Goal: Task Accomplishment & Management: Use online tool/utility

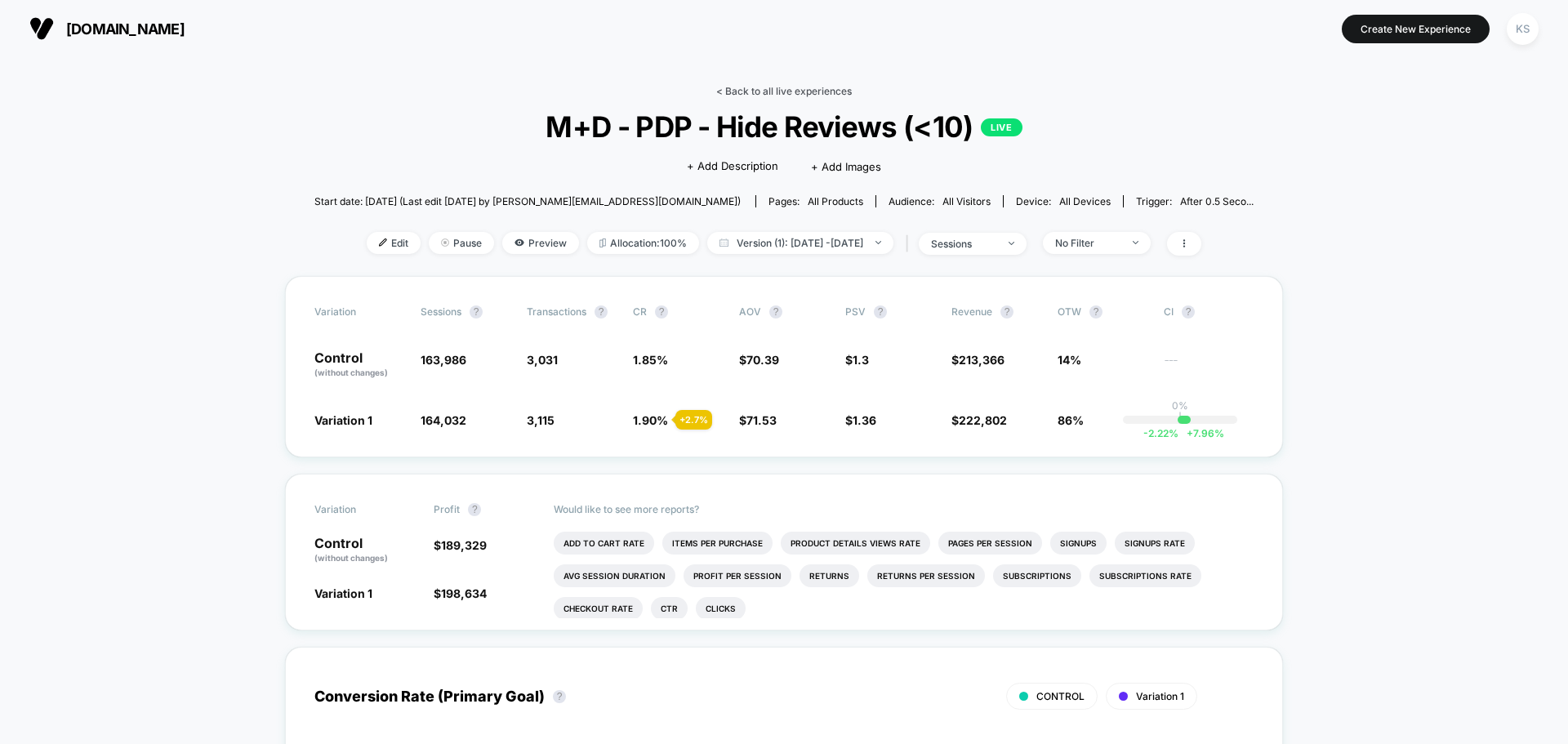
click at [801, 93] on link "< Back to all live experiences" at bounding box center [784, 90] width 136 height 13
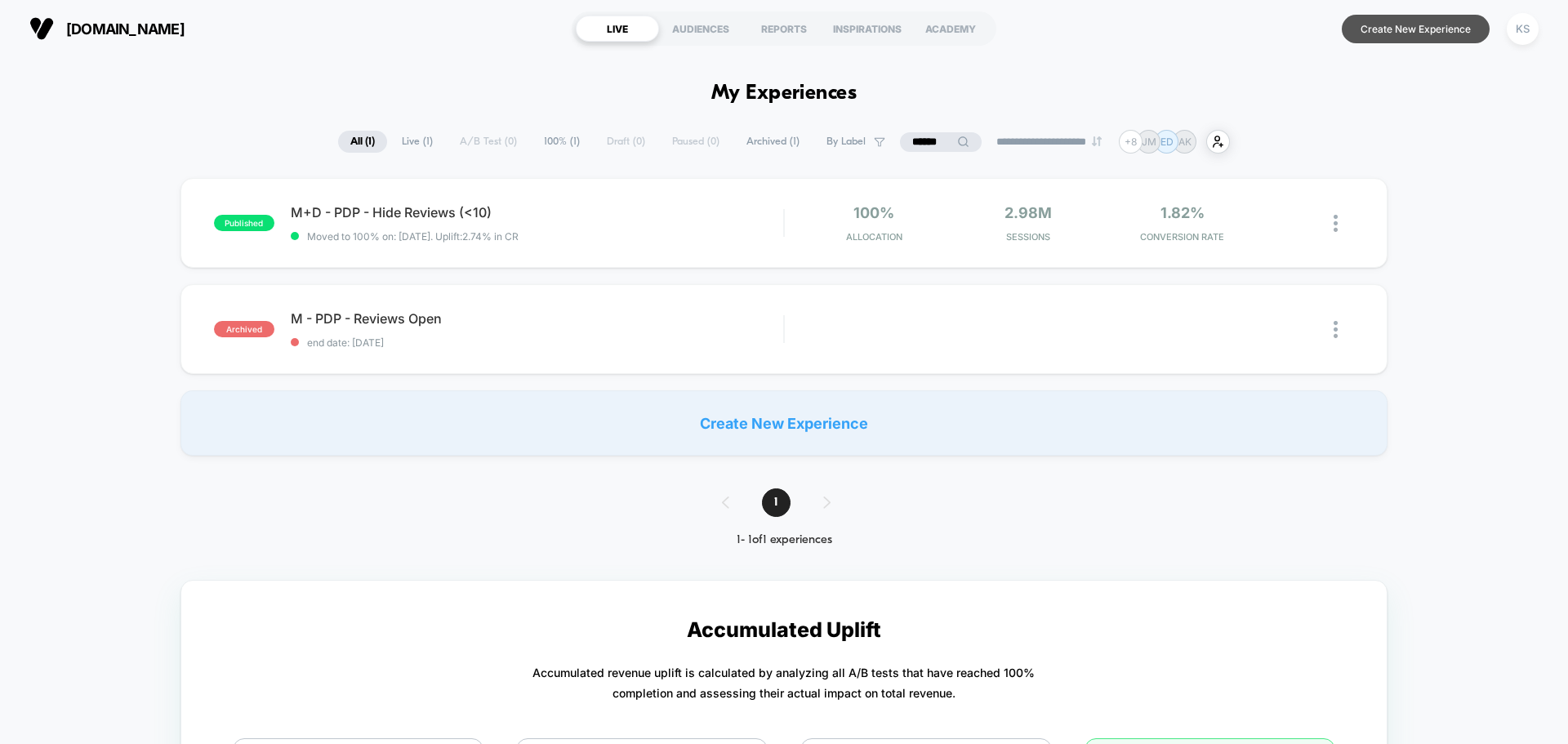
click at [1397, 29] on button "Create New Experience" at bounding box center [1416, 29] width 148 height 29
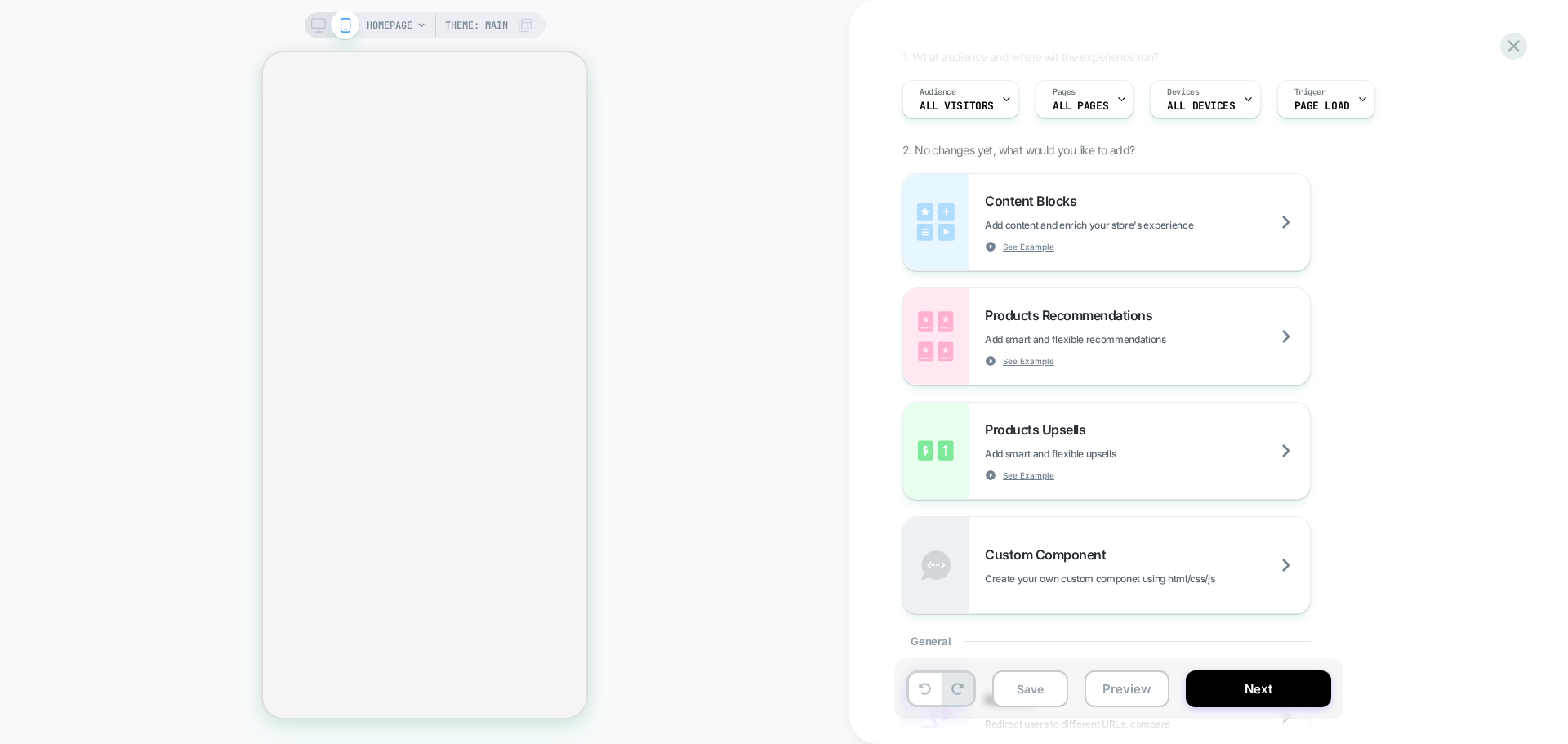
scroll to position [97, 0]
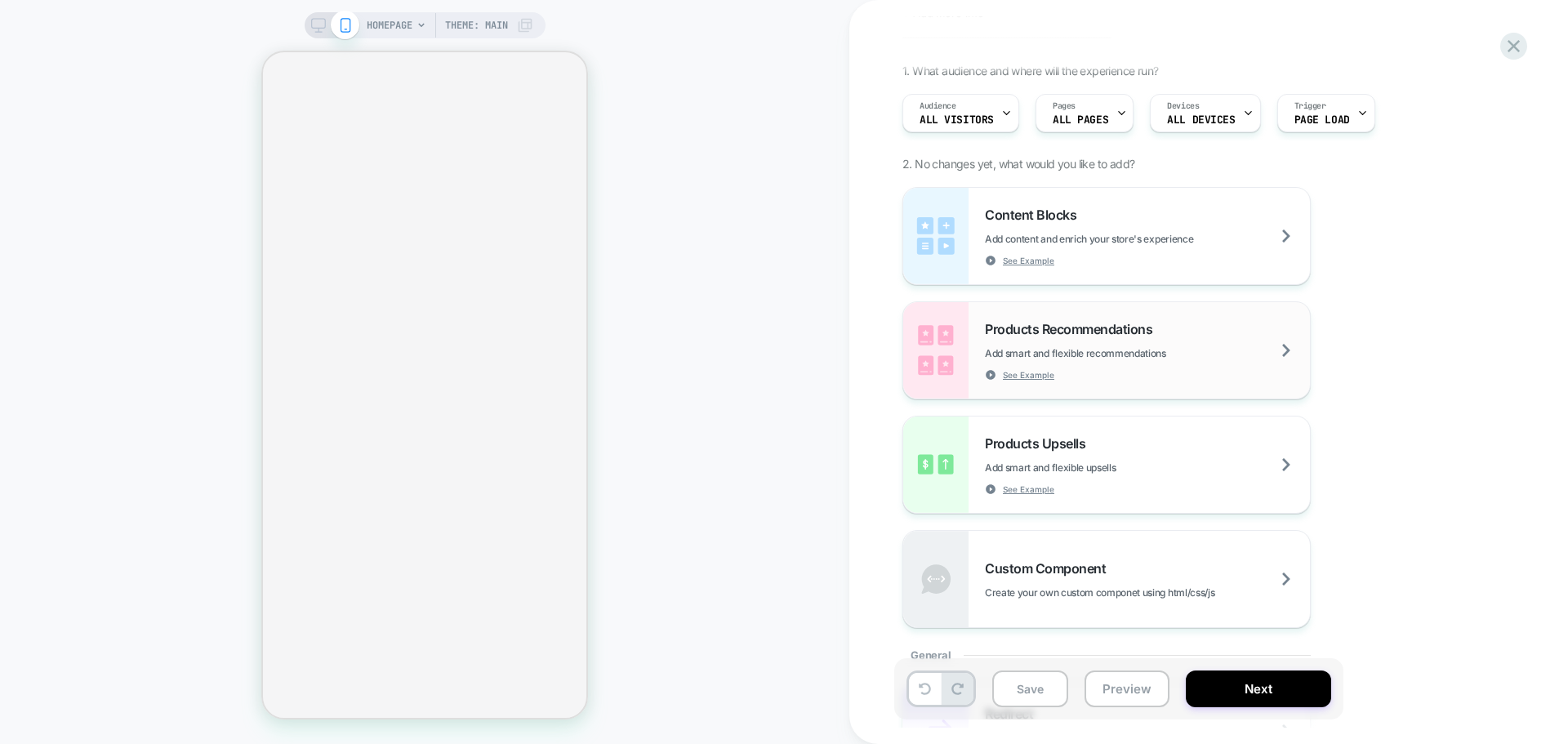
click at [1170, 359] on div "Products Recommendations Add smart and flexible recommendations See Example" at bounding box center [1147, 350] width 325 height 60
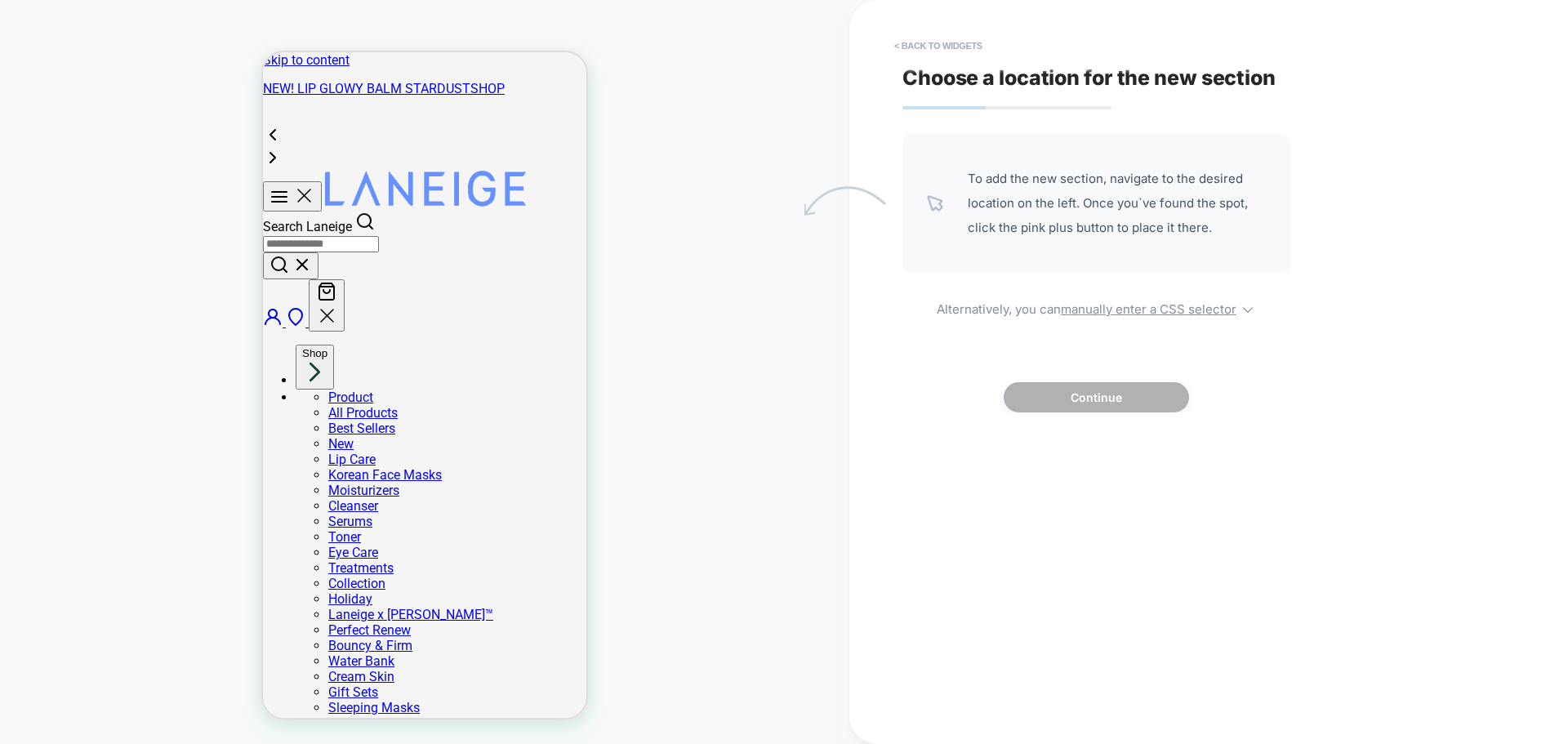
scroll to position [0, 0]
click at [903, 54] on button "< Back to widgets" at bounding box center [938, 45] width 105 height 26
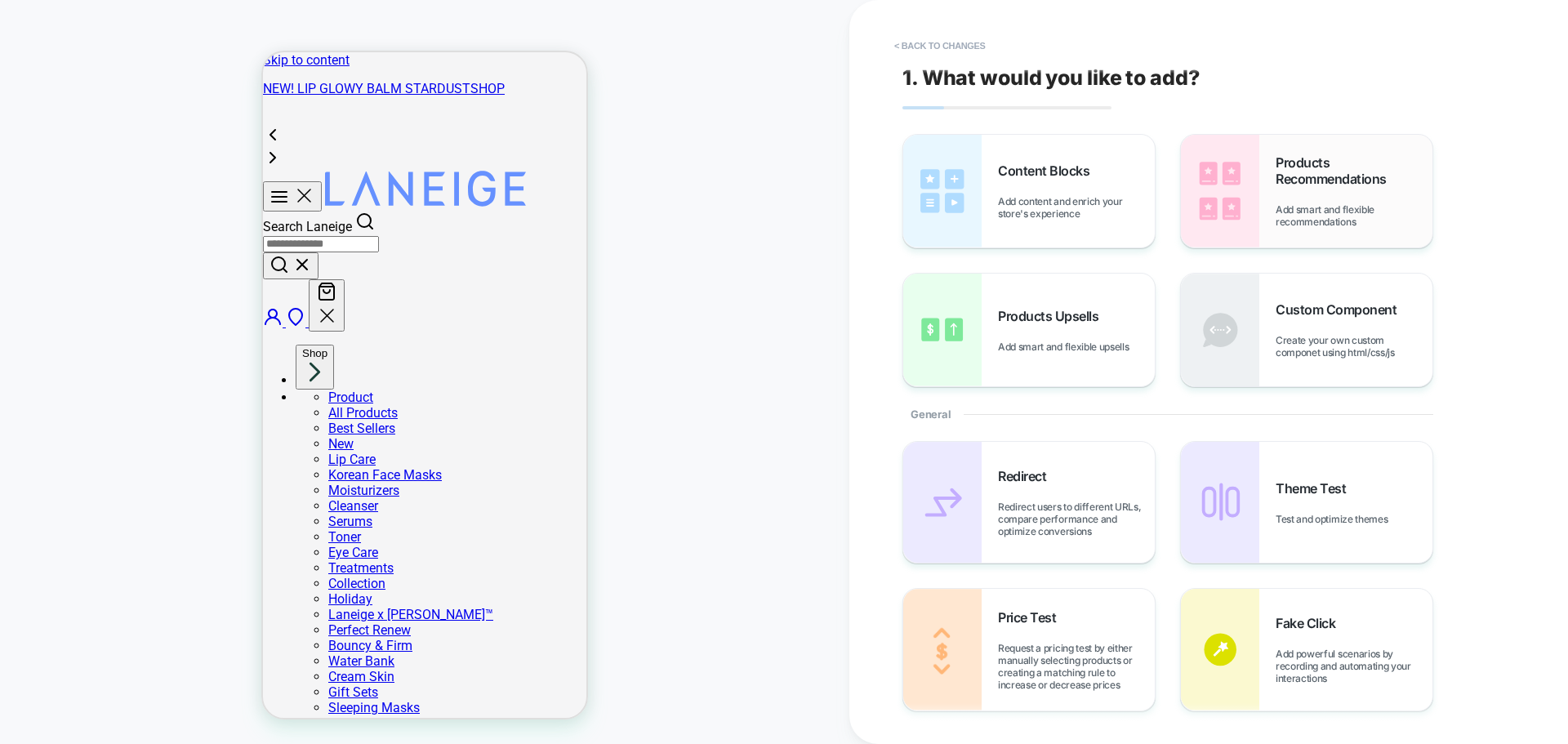
click at [1359, 190] on div "Products Recommendations Add smart and flexible recommendations" at bounding box center [1353, 191] width 157 height 73
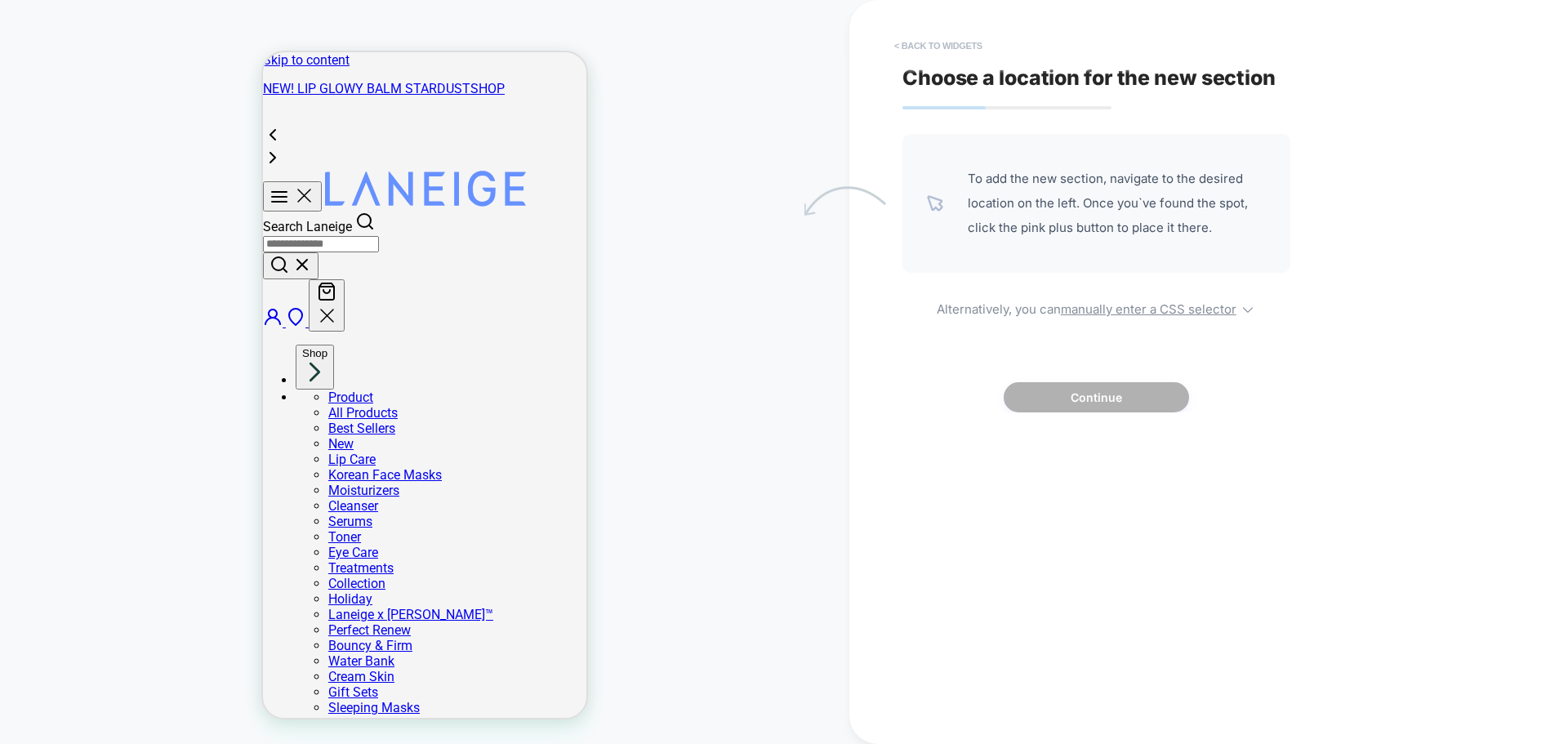
click at [913, 49] on button "< Back to widgets" at bounding box center [938, 45] width 105 height 26
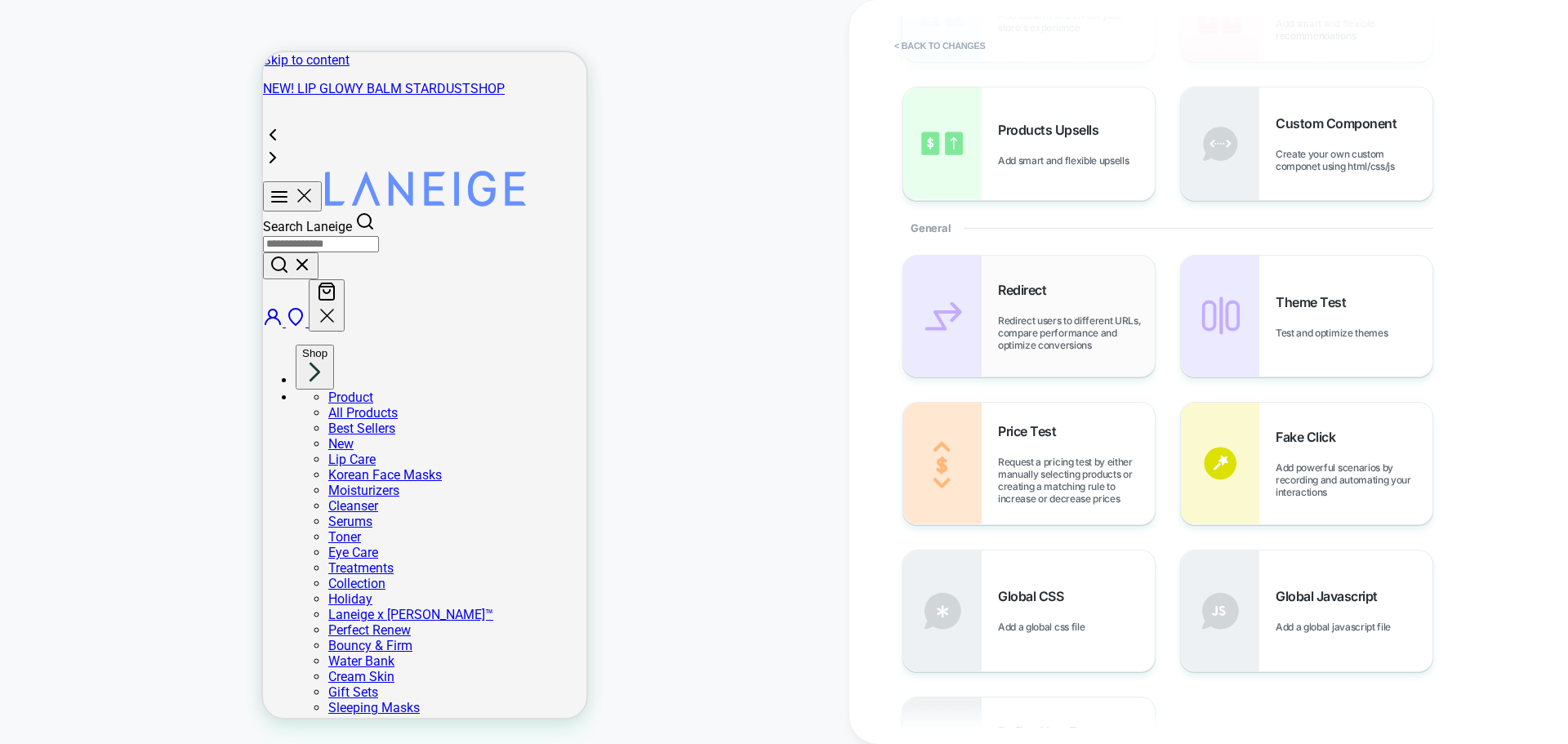
scroll to position [245, 0]
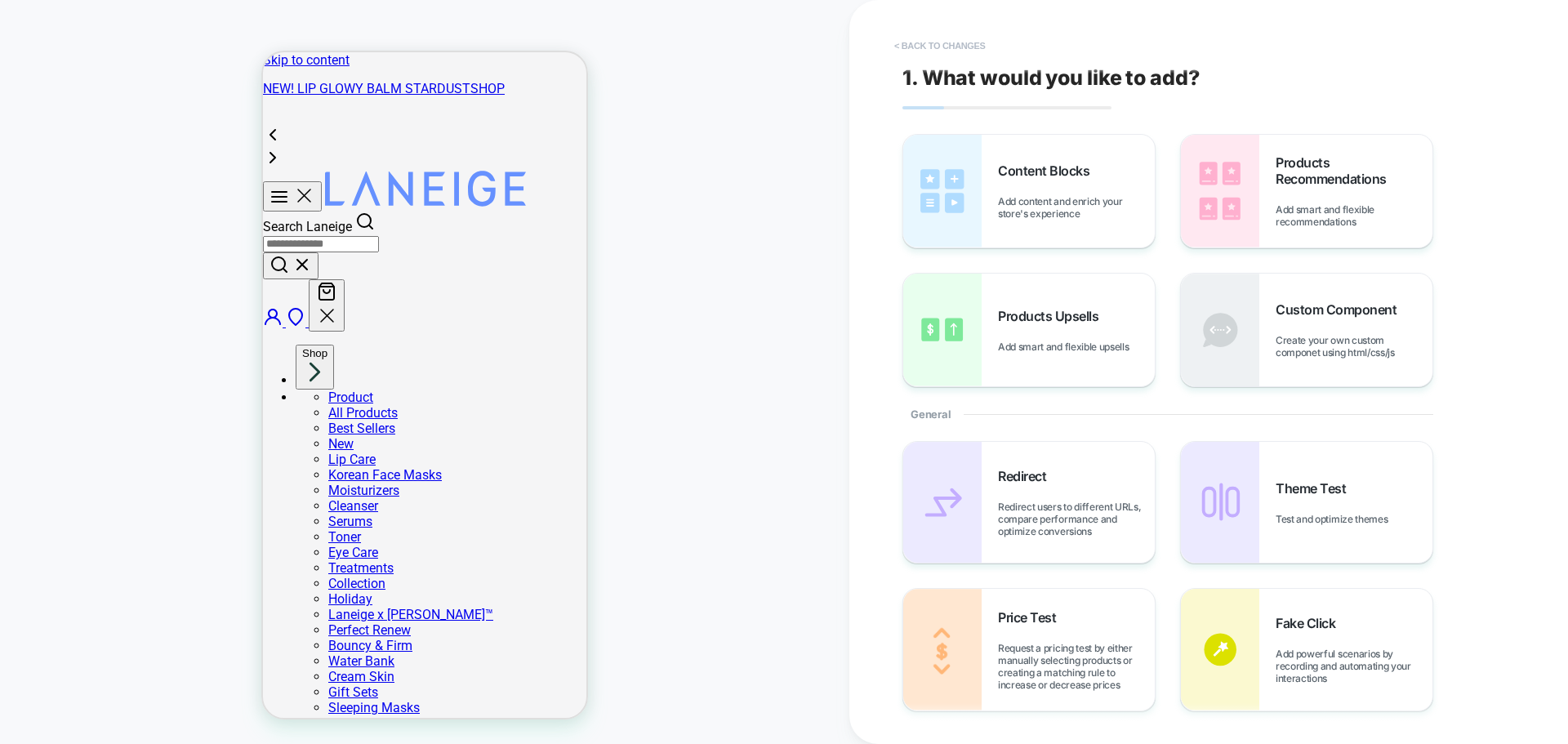
click at [953, 37] on button "< Back to changes" at bounding box center [940, 45] width 108 height 26
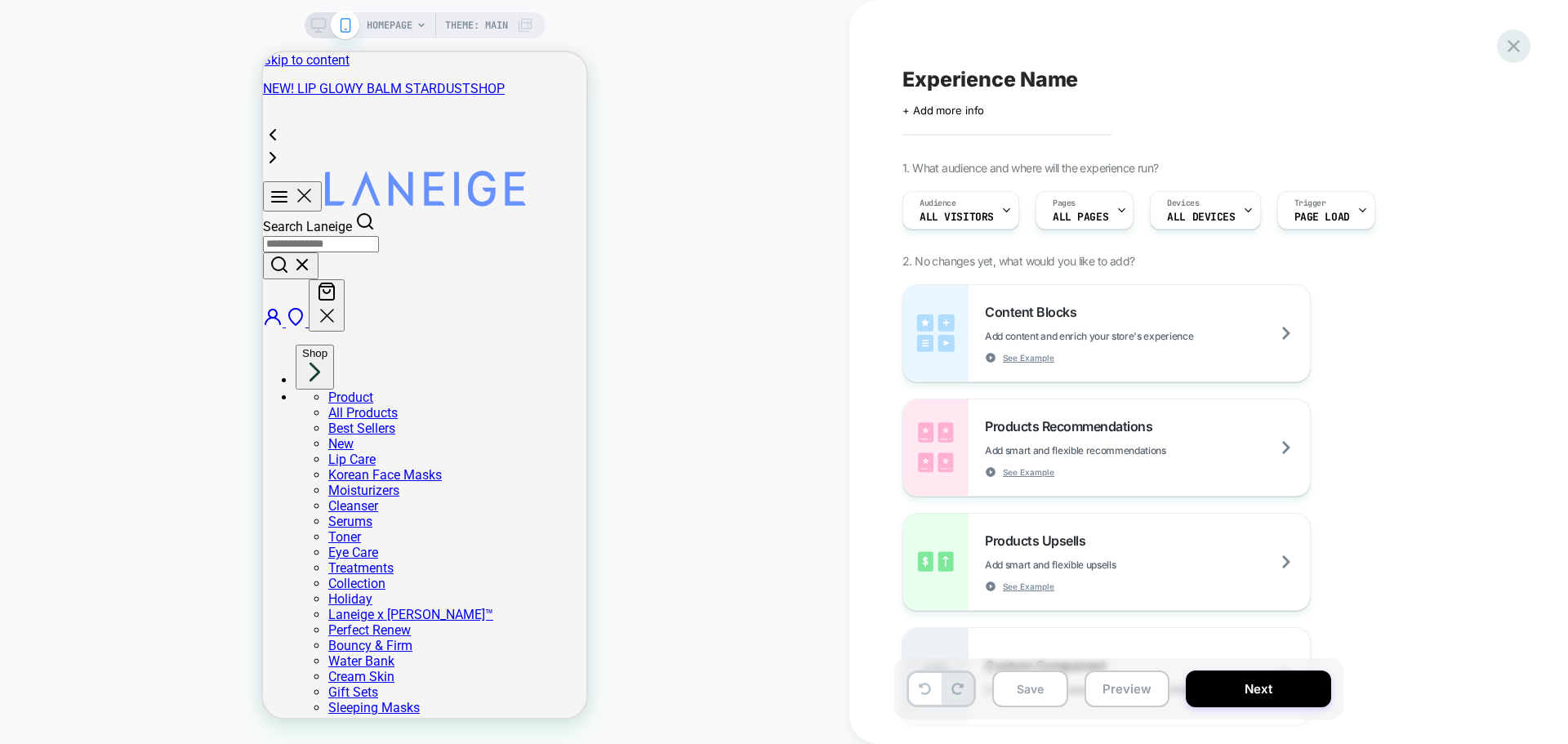
click at [1515, 54] on icon at bounding box center [1513, 45] width 22 height 22
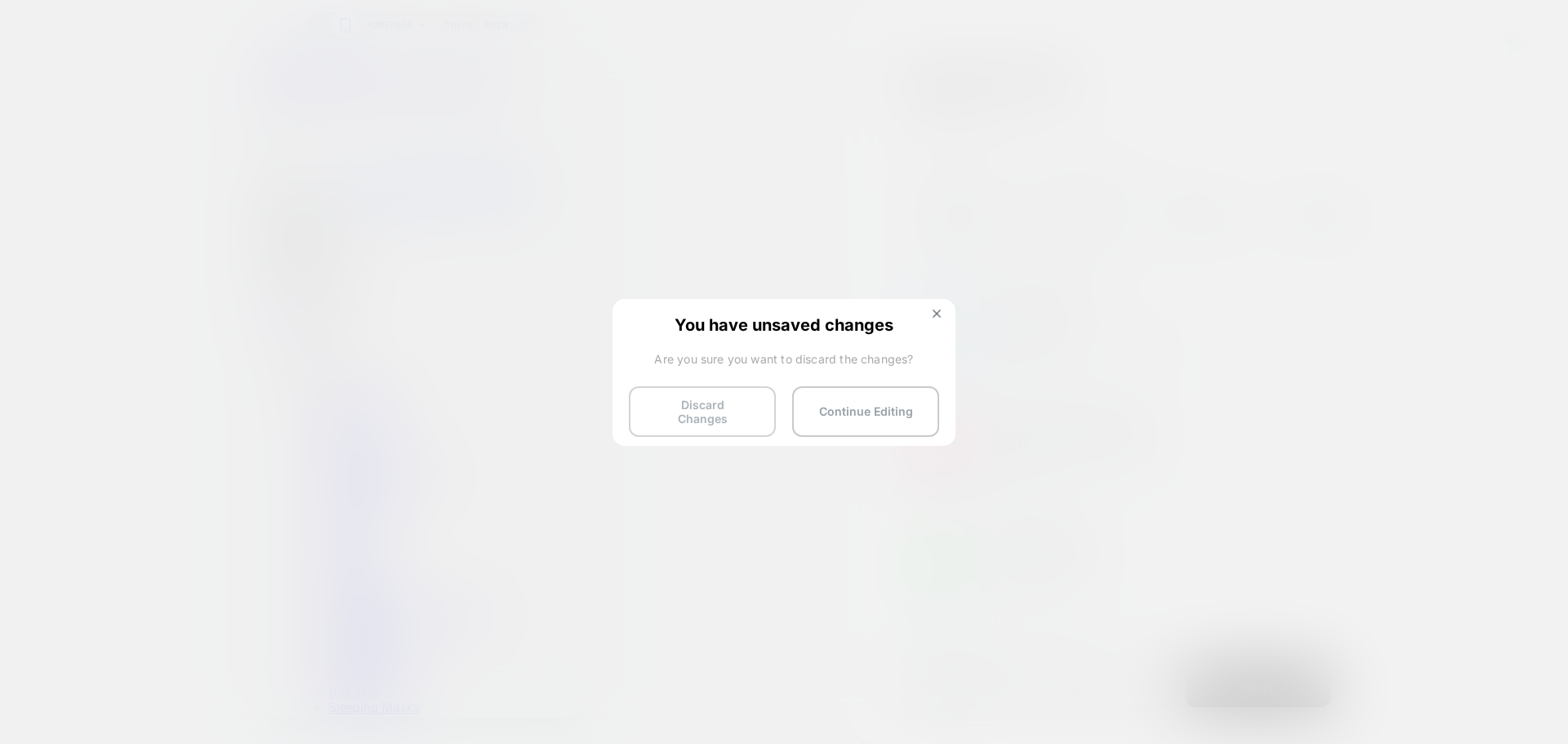
click at [689, 397] on button "Discard Changes" at bounding box center [702, 411] width 147 height 51
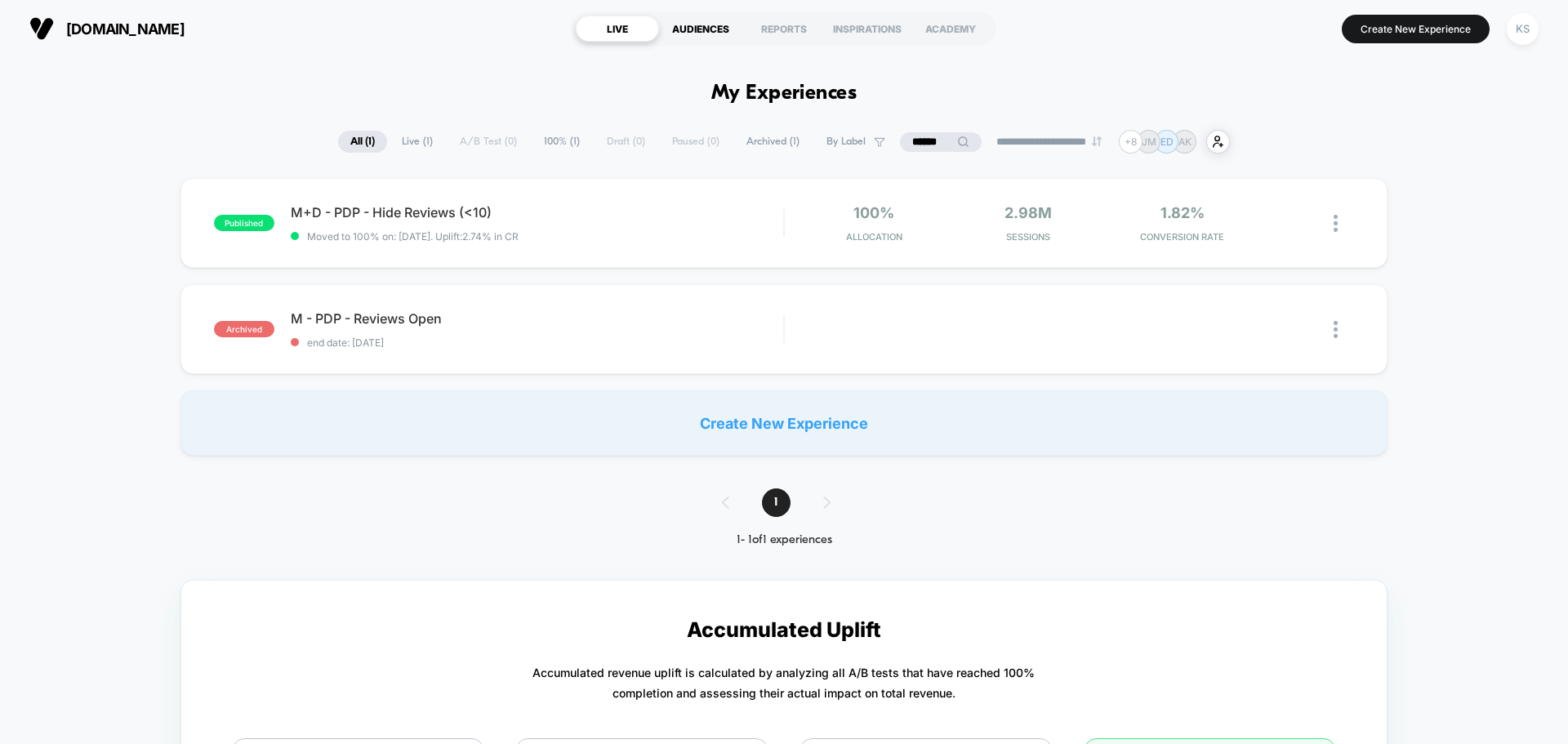
click at [701, 30] on div "AUDIENCES" at bounding box center [701, 28] width 84 height 26
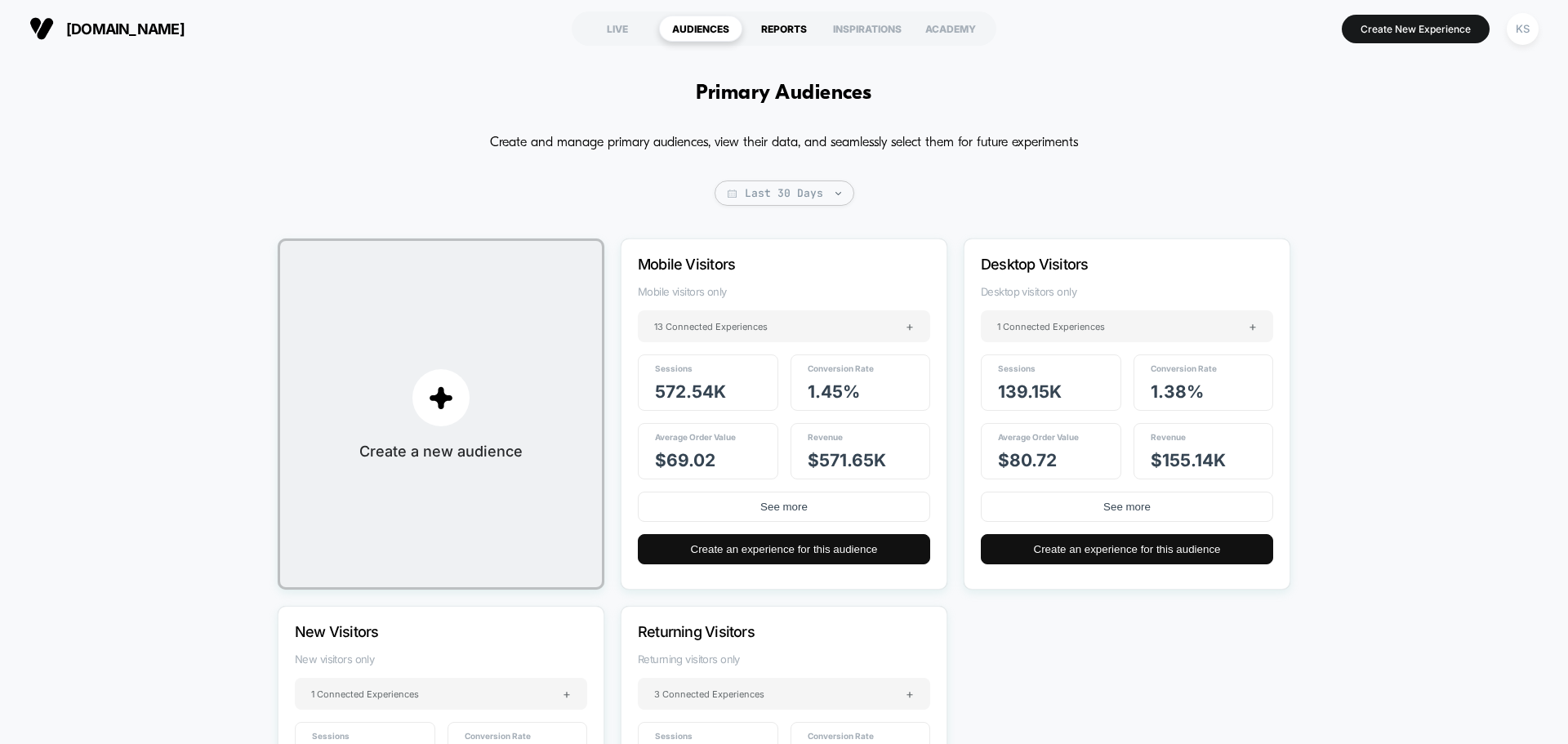
click at [764, 21] on div "REPORTS" at bounding box center [784, 28] width 84 height 26
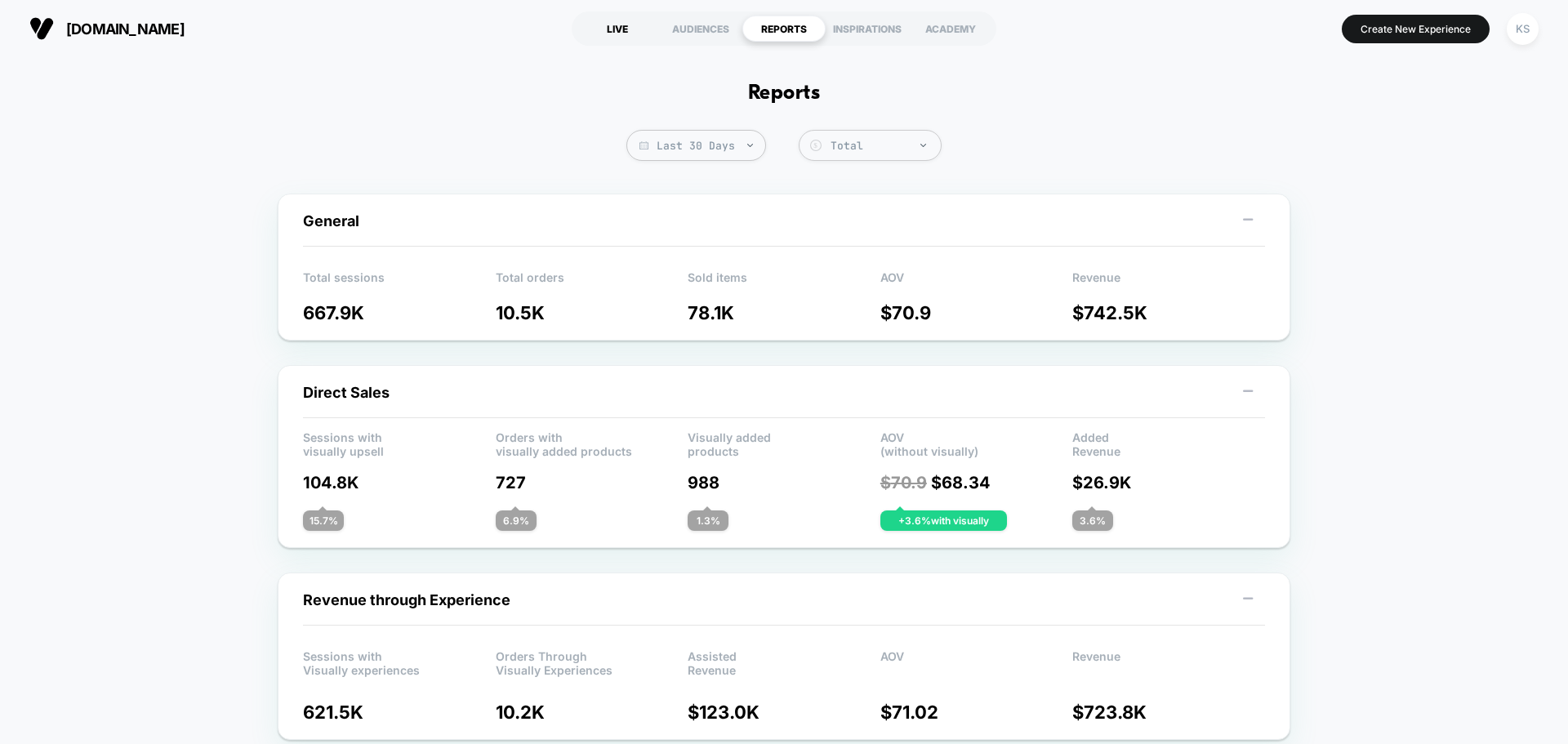
click at [633, 31] on div "LIVE" at bounding box center [617, 28] width 84 height 26
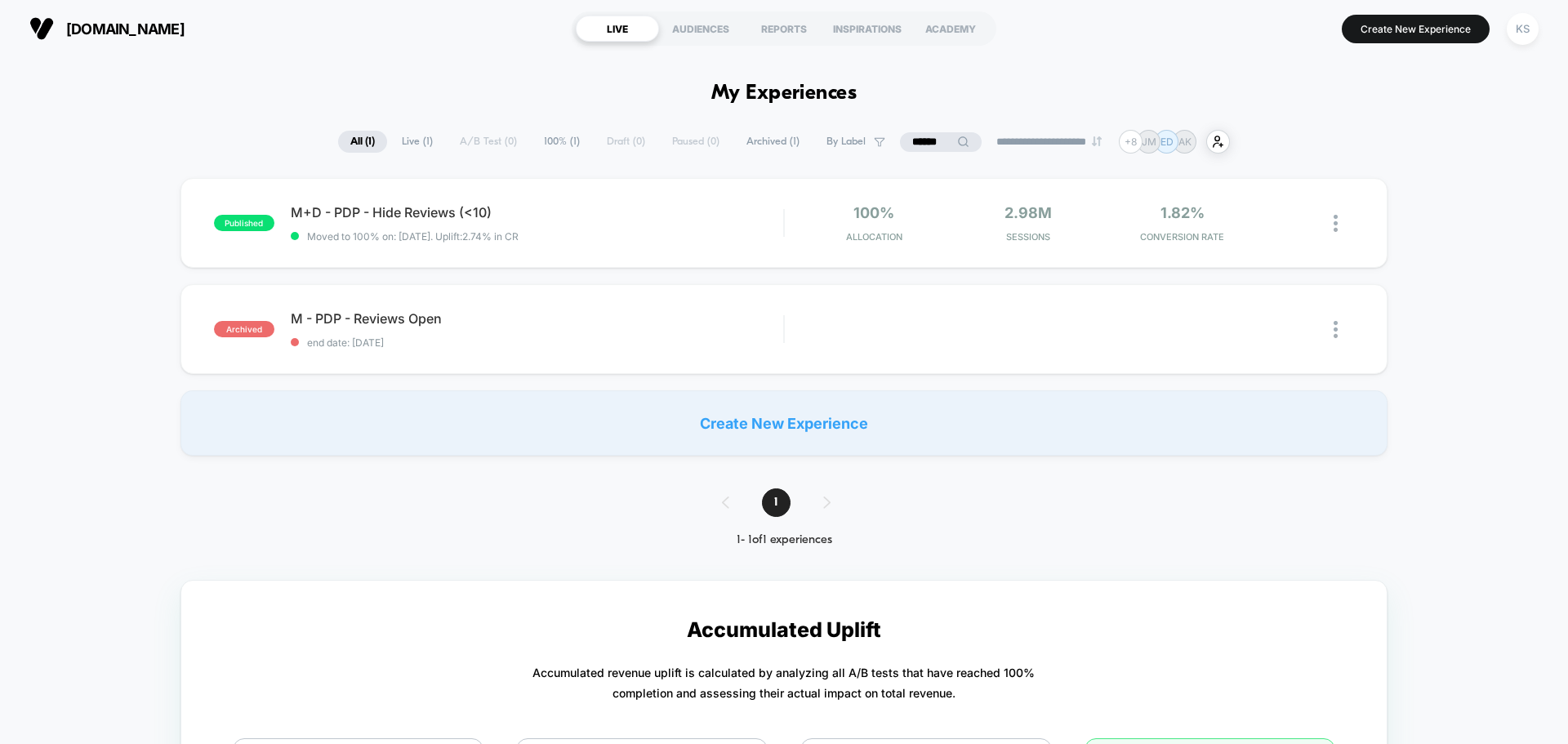
click at [958, 140] on icon at bounding box center [963, 141] width 11 height 11
drag, startPoint x: 855, startPoint y: 141, endPoint x: 783, endPoint y: 141, distance: 72.0
click at [783, 141] on div "**********" at bounding box center [784, 141] width 973 height 24
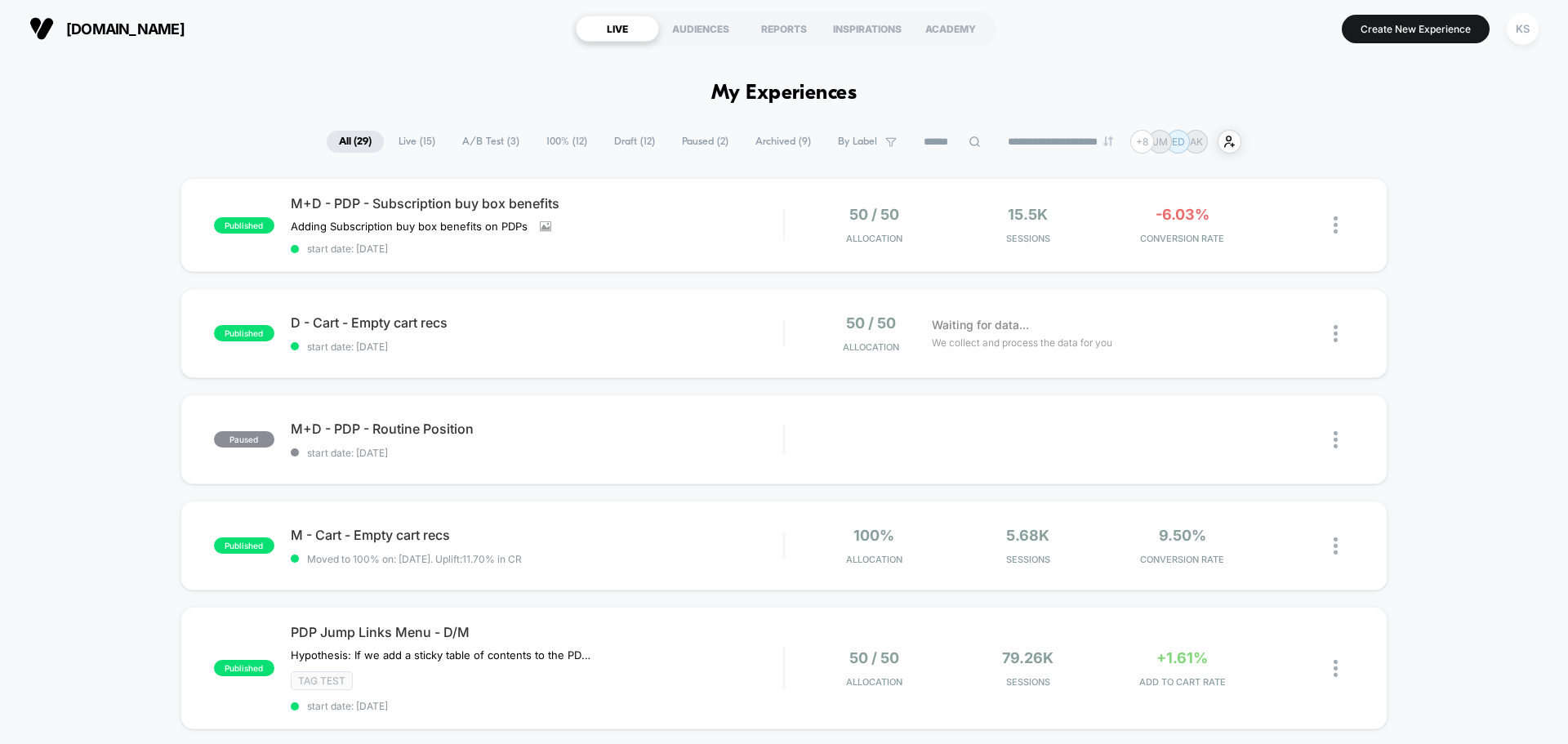
click at [542, 339] on div "D - Cart - Empty cart recs Click to edit experience details Click to edit exper…" at bounding box center [537, 334] width 493 height 38
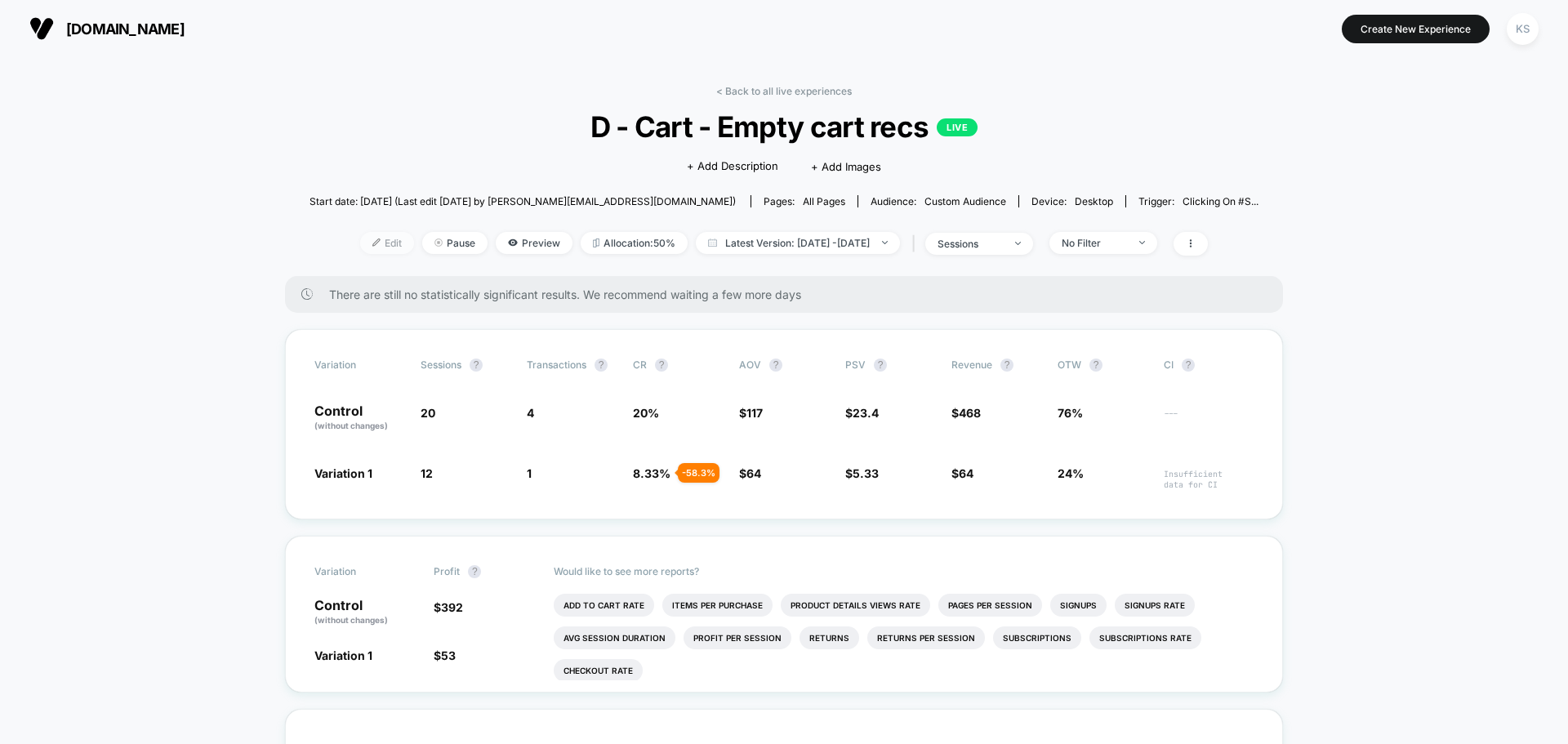
click at [364, 244] on span "Edit" at bounding box center [387, 243] width 54 height 22
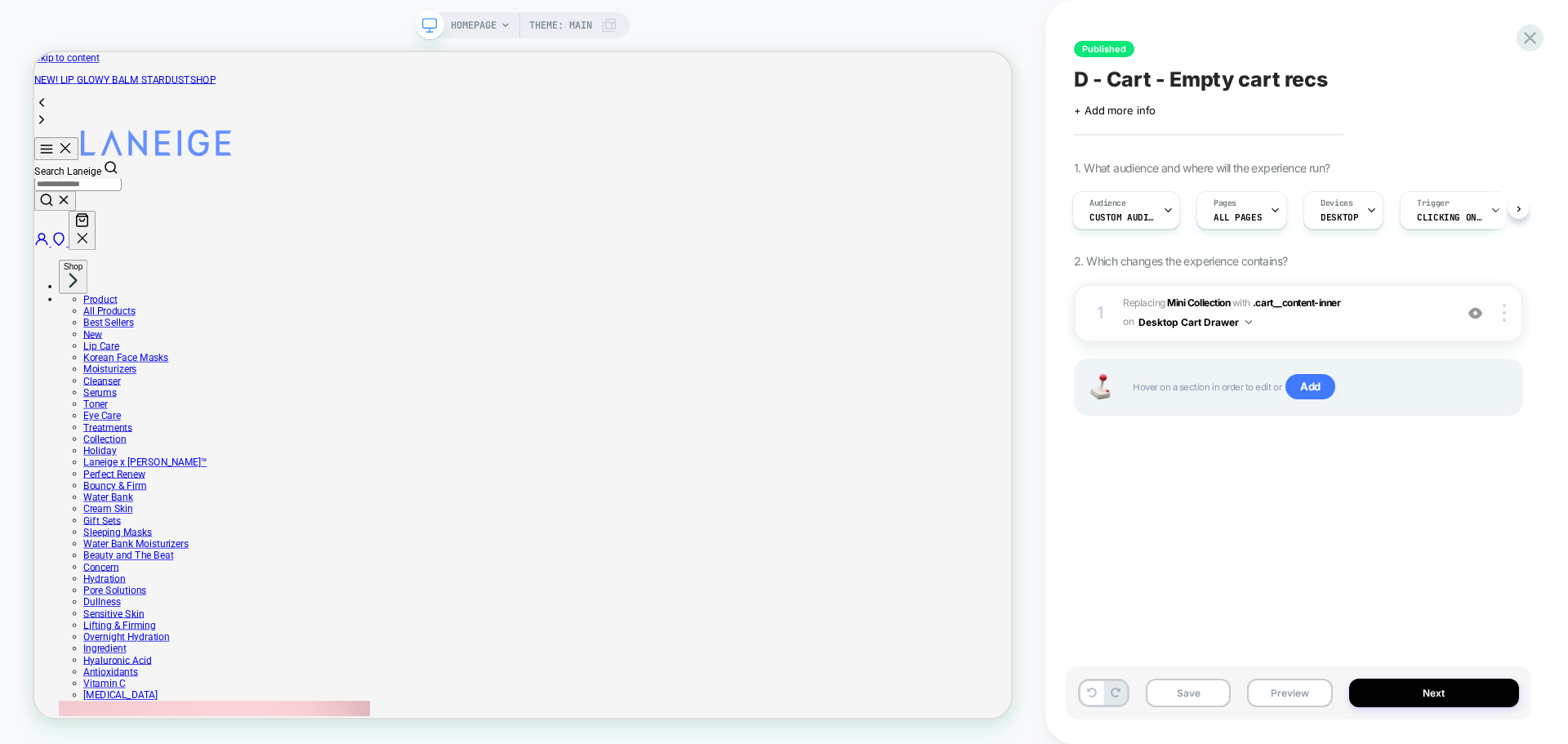
click at [1247, 324] on button "Desktop Cart Drawer" at bounding box center [1195, 321] width 114 height 20
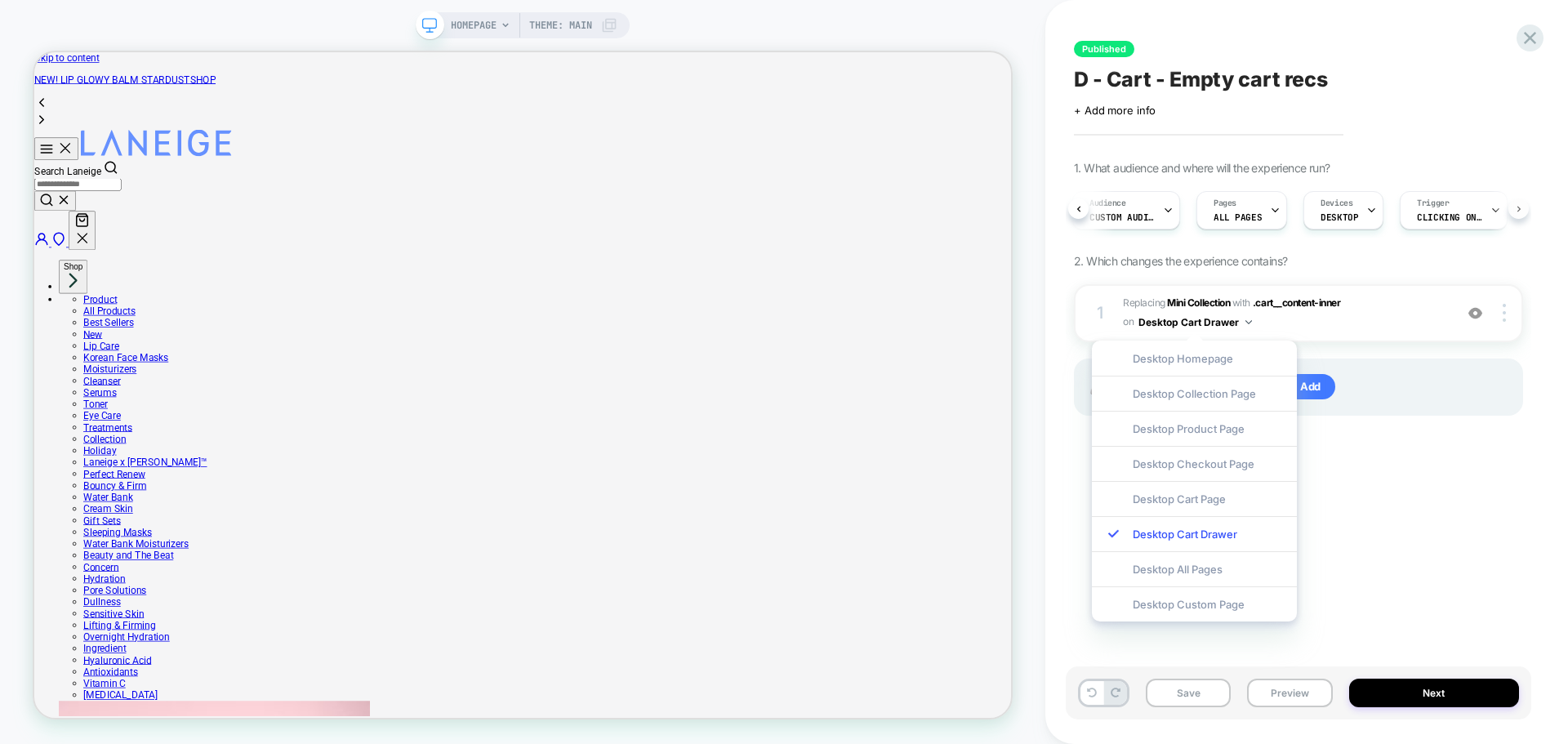
click at [1526, 211] on button at bounding box center [1518, 208] width 20 height 20
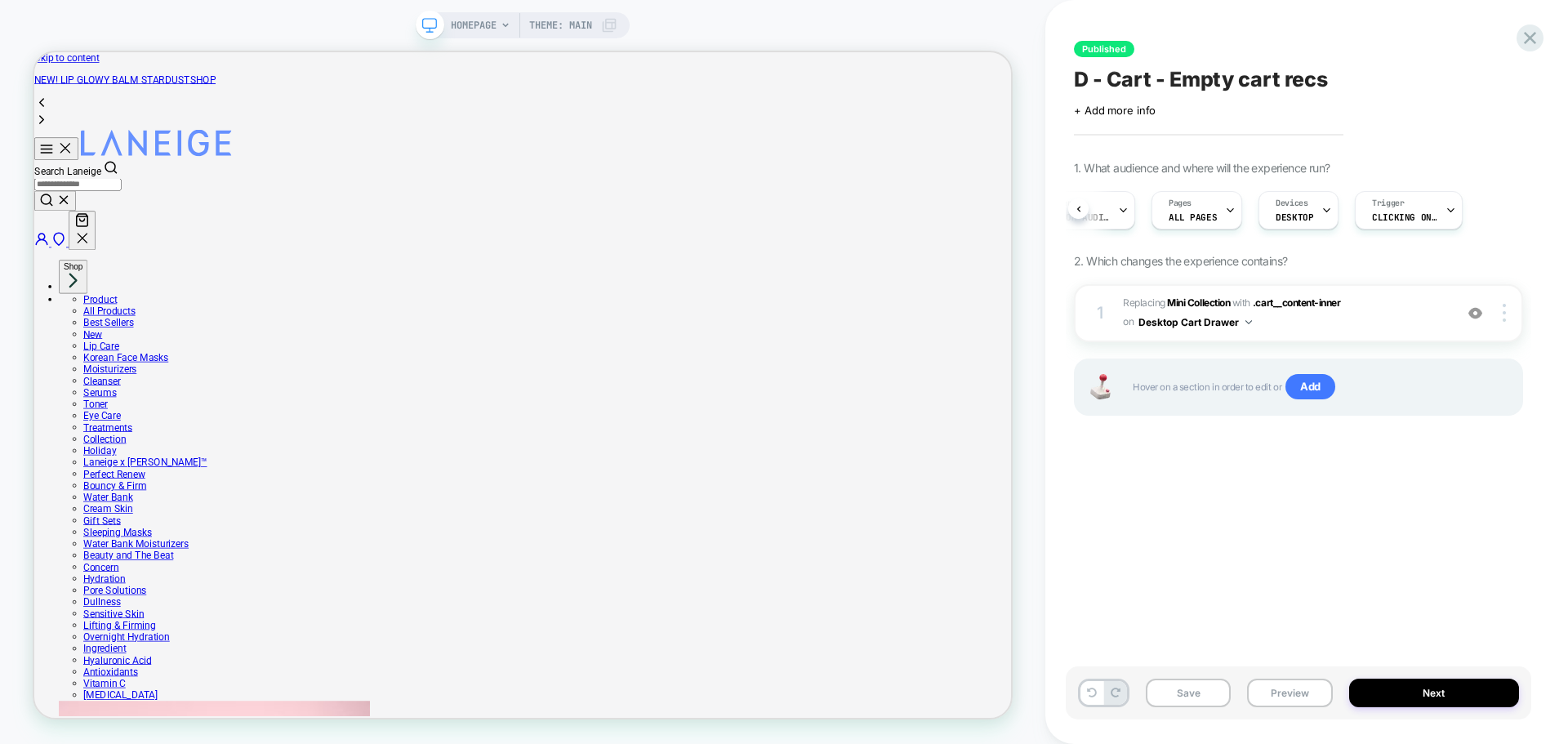
click at [1518, 208] on div "Audience Custom Audience Pages ALL PAGES Devices DESKTOP Trigger Clicking on #s…" at bounding box center [1298, 210] width 450 height 55
click at [1077, 210] on div "Audience Custom Audience" at bounding box center [1119, 210] width 98 height 37
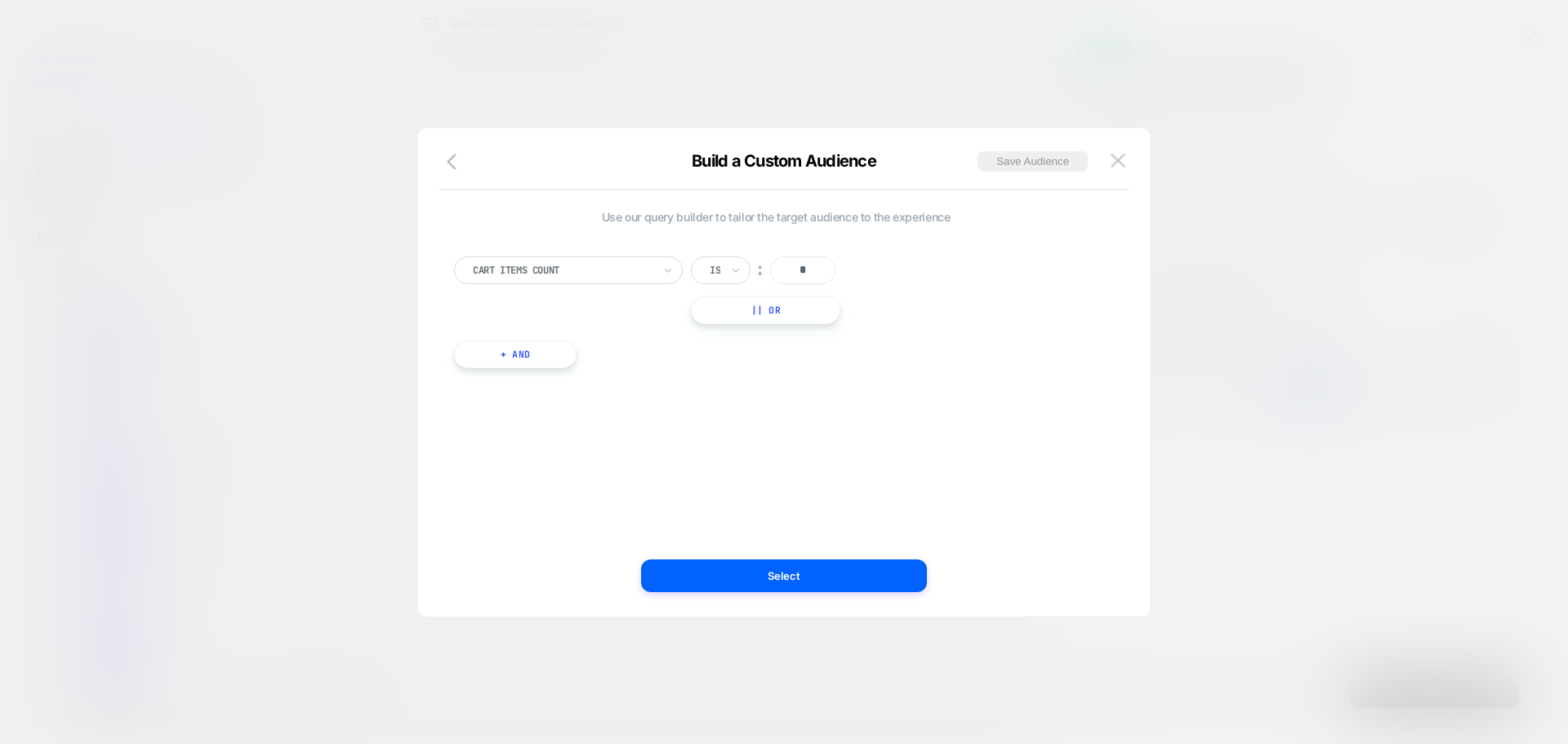
click at [1250, 328] on div at bounding box center [784, 372] width 1568 height 744
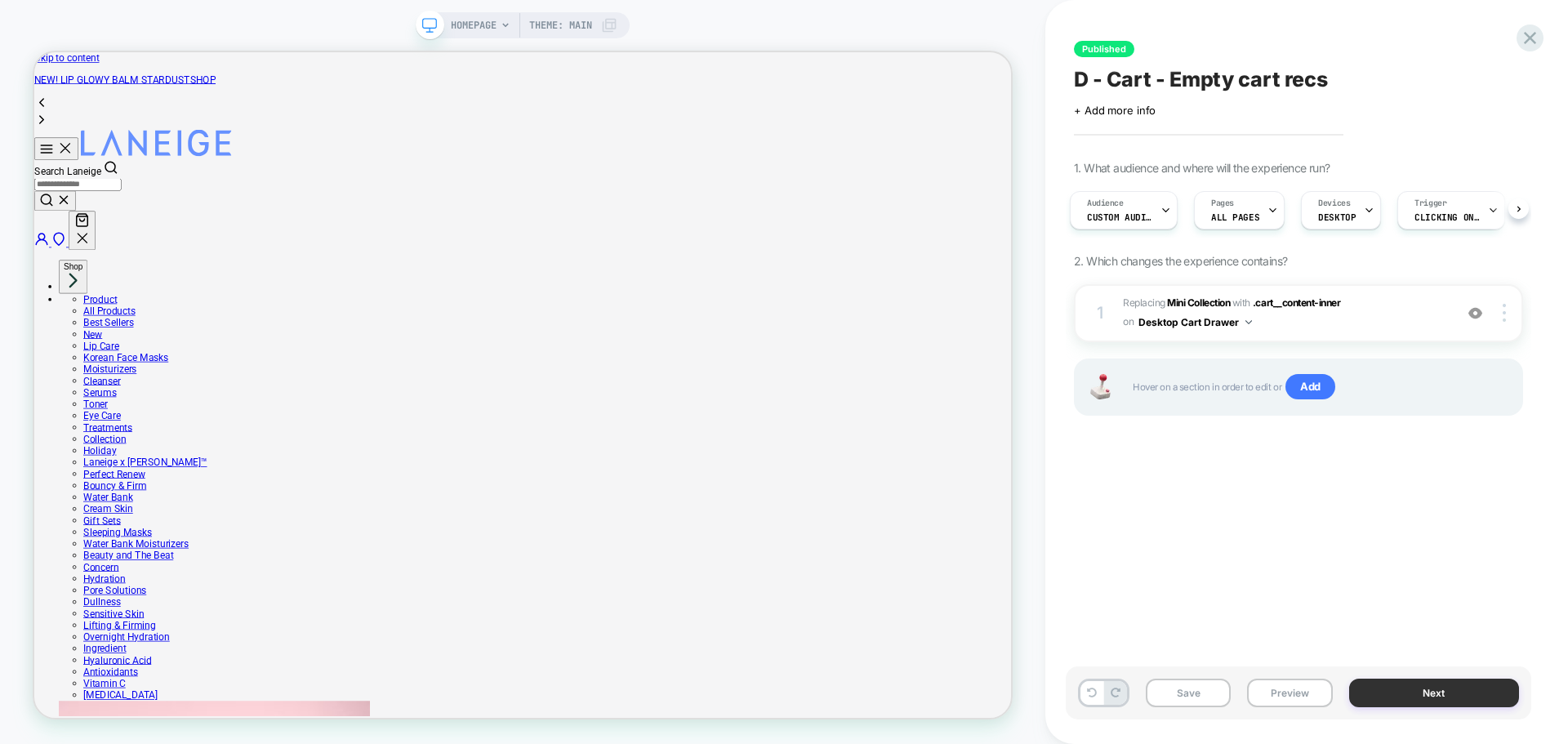
click at [1383, 687] on button "Next" at bounding box center [1434, 693] width 170 height 29
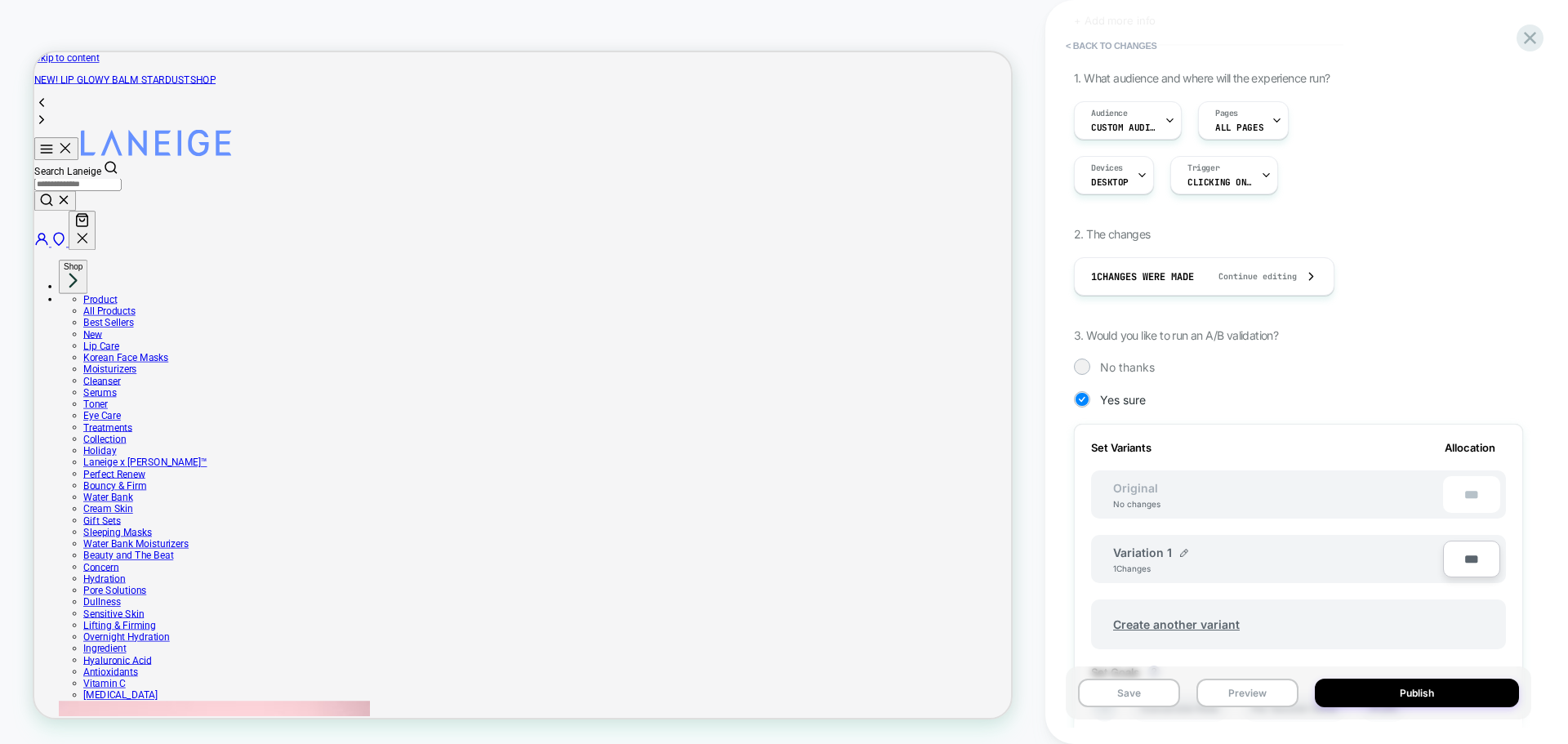
scroll to position [0, 0]
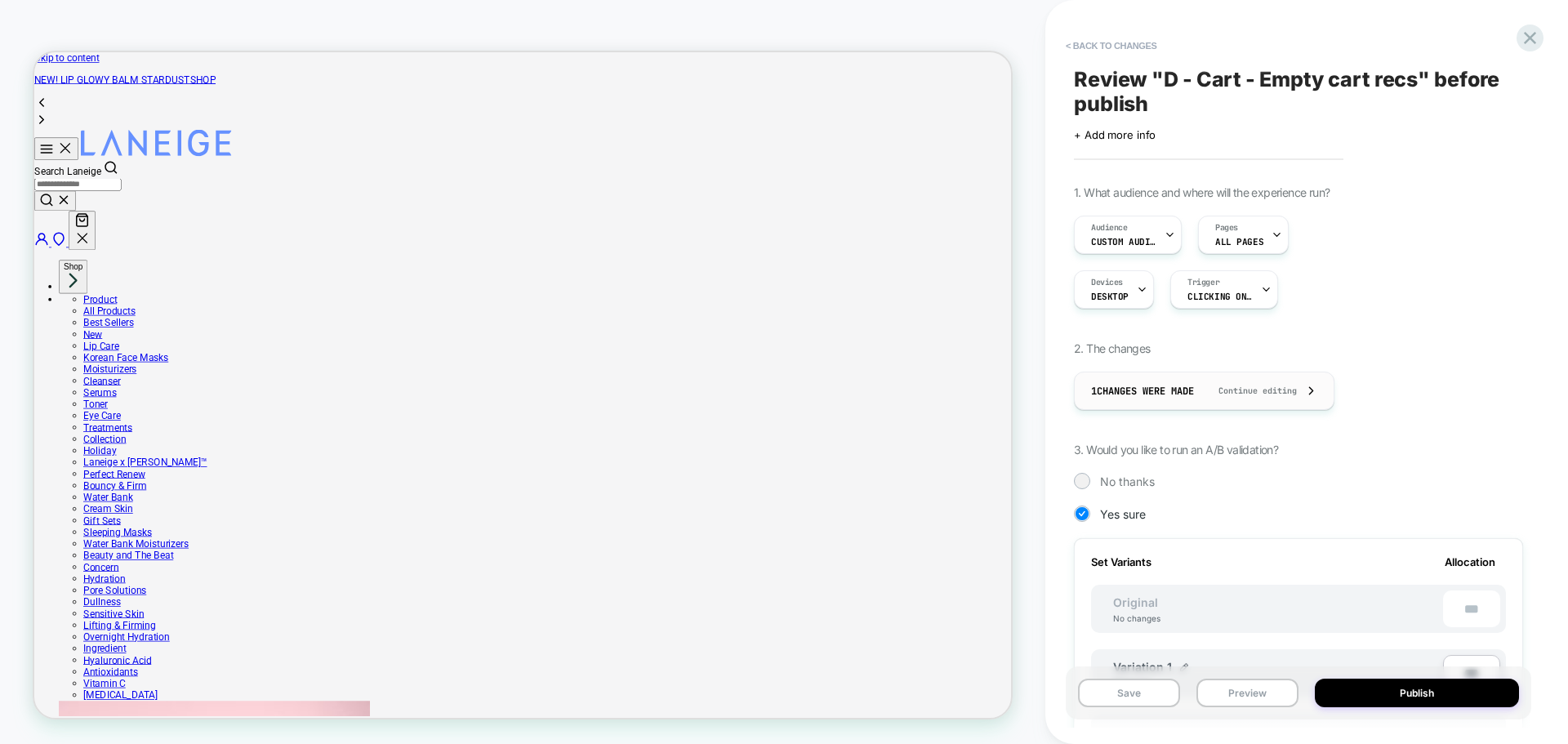
click at [1307, 388] on div "1 Changes were made Continue editing" at bounding box center [1204, 391] width 226 height 37
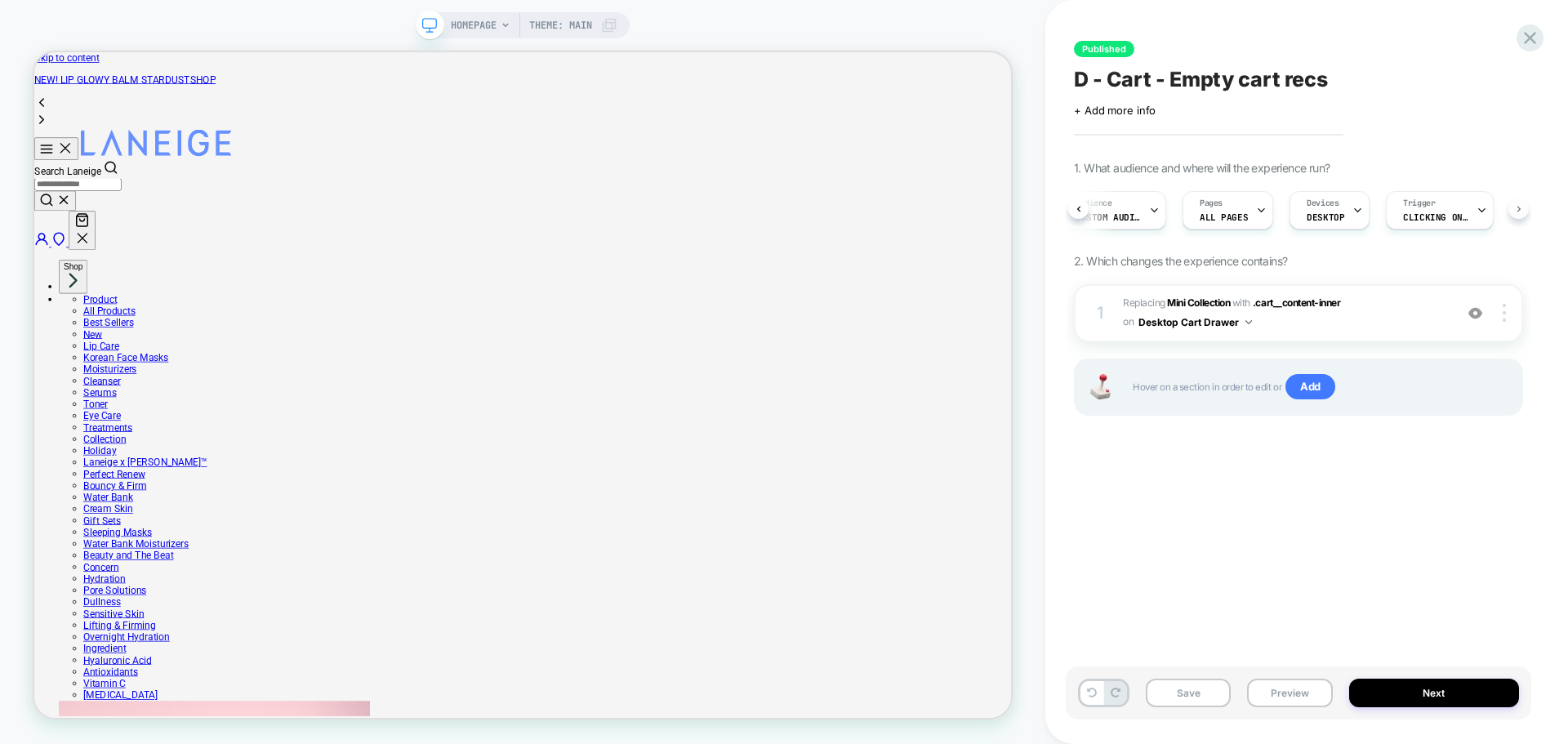
scroll to position [0, 46]
